Goal: Navigation & Orientation: Go to known website

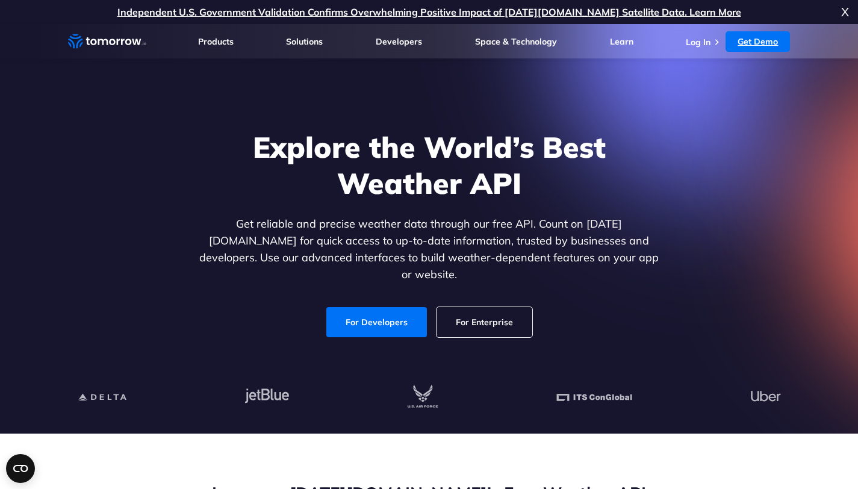
click at [758, 40] on link "Get Demo" at bounding box center [758, 41] width 64 height 20
click at [840, 11] on p "Independent U.S. Government Validation Confirms Overwhelming Positive Impact of…" at bounding box center [429, 12] width 858 height 24
click at [845, 14] on span "X" at bounding box center [846, 12] width 8 height 24
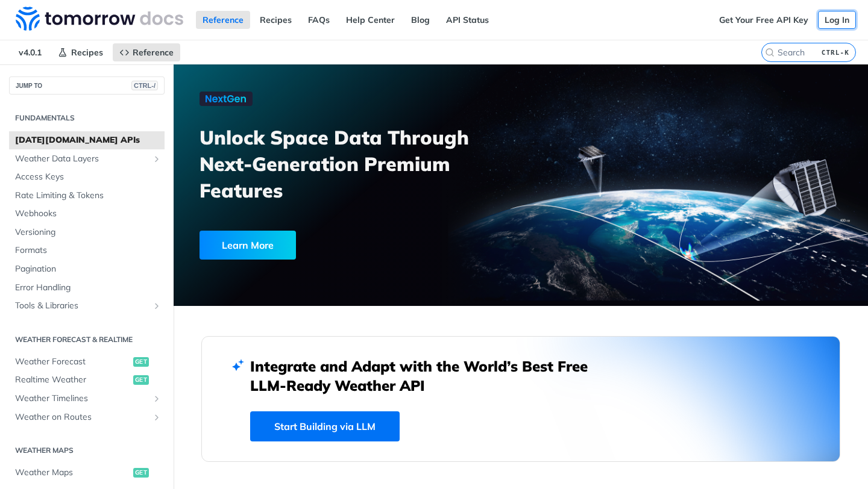
click at [828, 19] on link "Log In" at bounding box center [837, 20] width 38 height 18
